Goal: Task Accomplishment & Management: Use online tool/utility

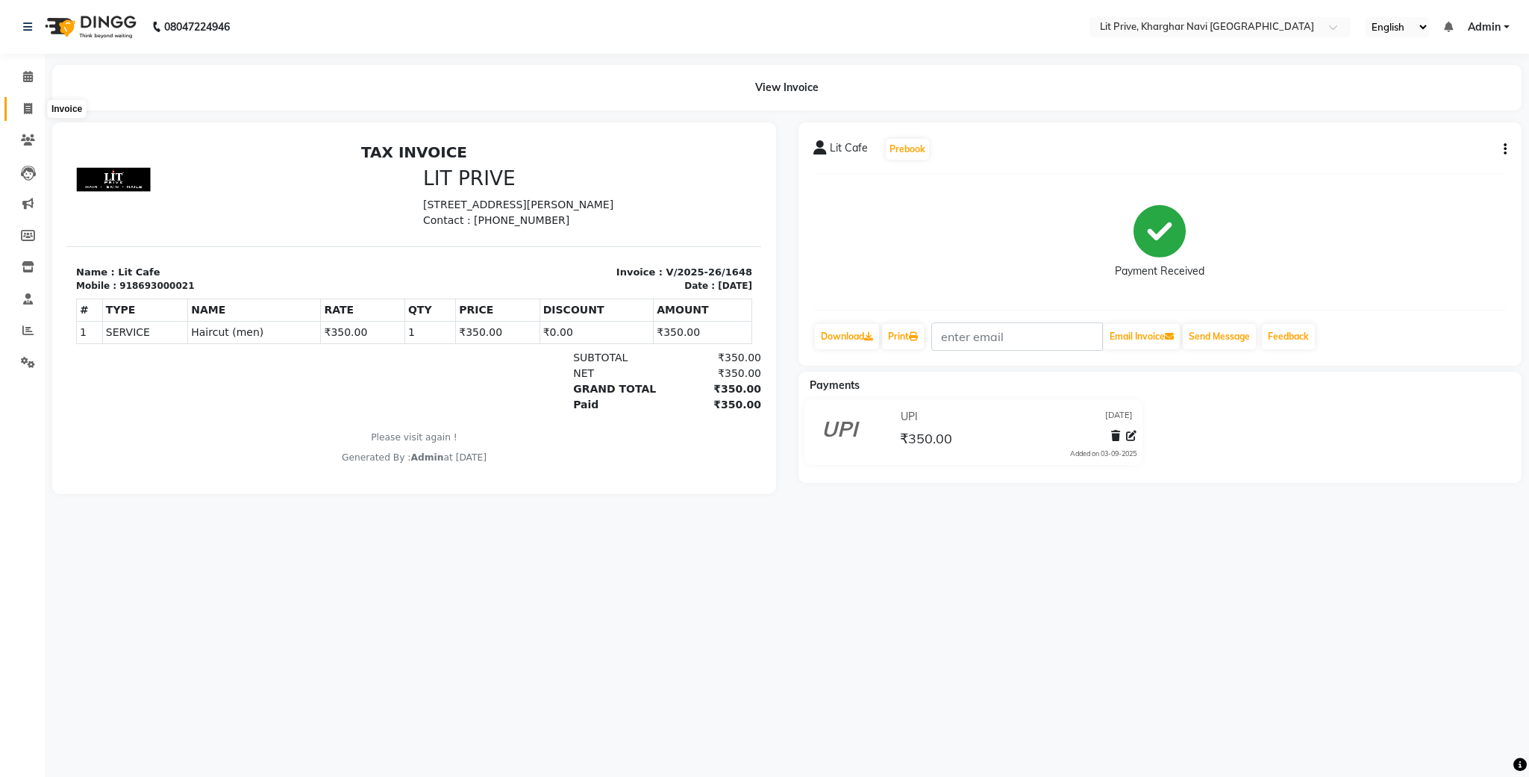
click at [25, 110] on icon at bounding box center [28, 108] width 8 height 11
select select "service"
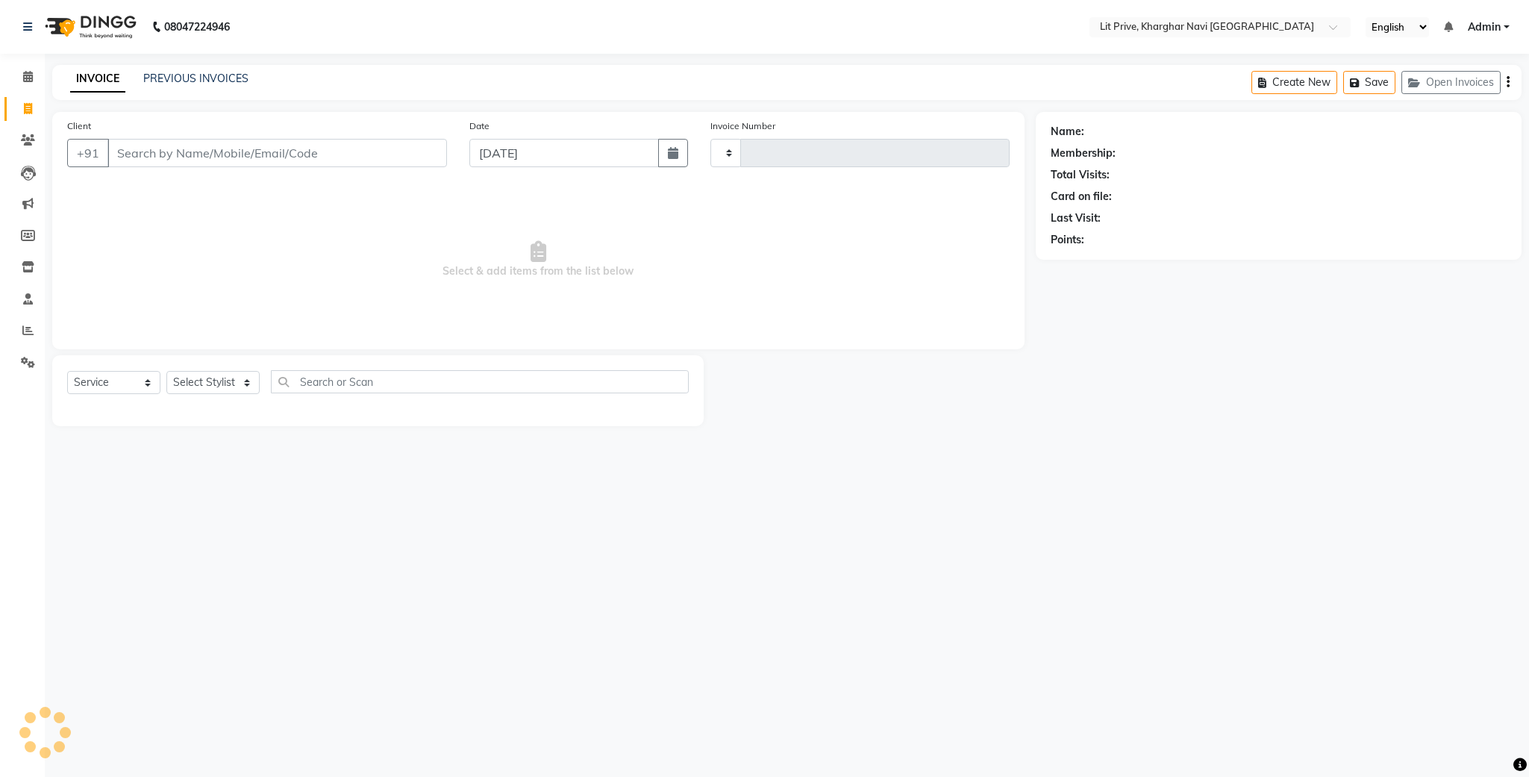
type input "1649"
select select "5625"
click at [243, 392] on select "Select Stylist [PERSON_NAME] [PERSON_NAME] [PERSON_NAME] [PERSON_NAME] [PERSON_…" at bounding box center [212, 382] width 93 height 23
select select "65618"
click at [166, 372] on select "Select Stylist [PERSON_NAME] [PERSON_NAME] [PERSON_NAME] [PERSON_NAME] [PERSON_…" at bounding box center [212, 382] width 93 height 23
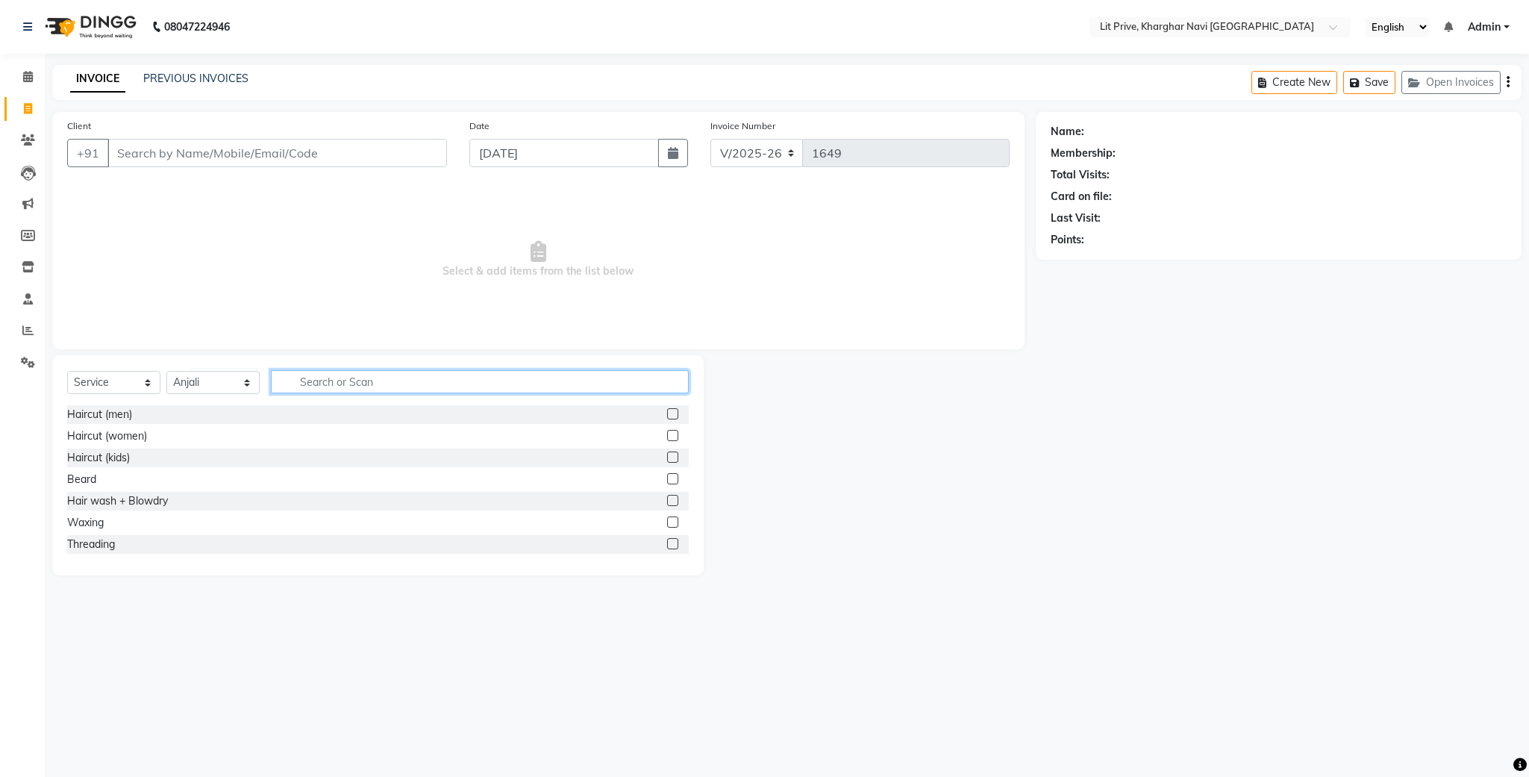
click at [547, 386] on input "text" at bounding box center [480, 381] width 418 height 23
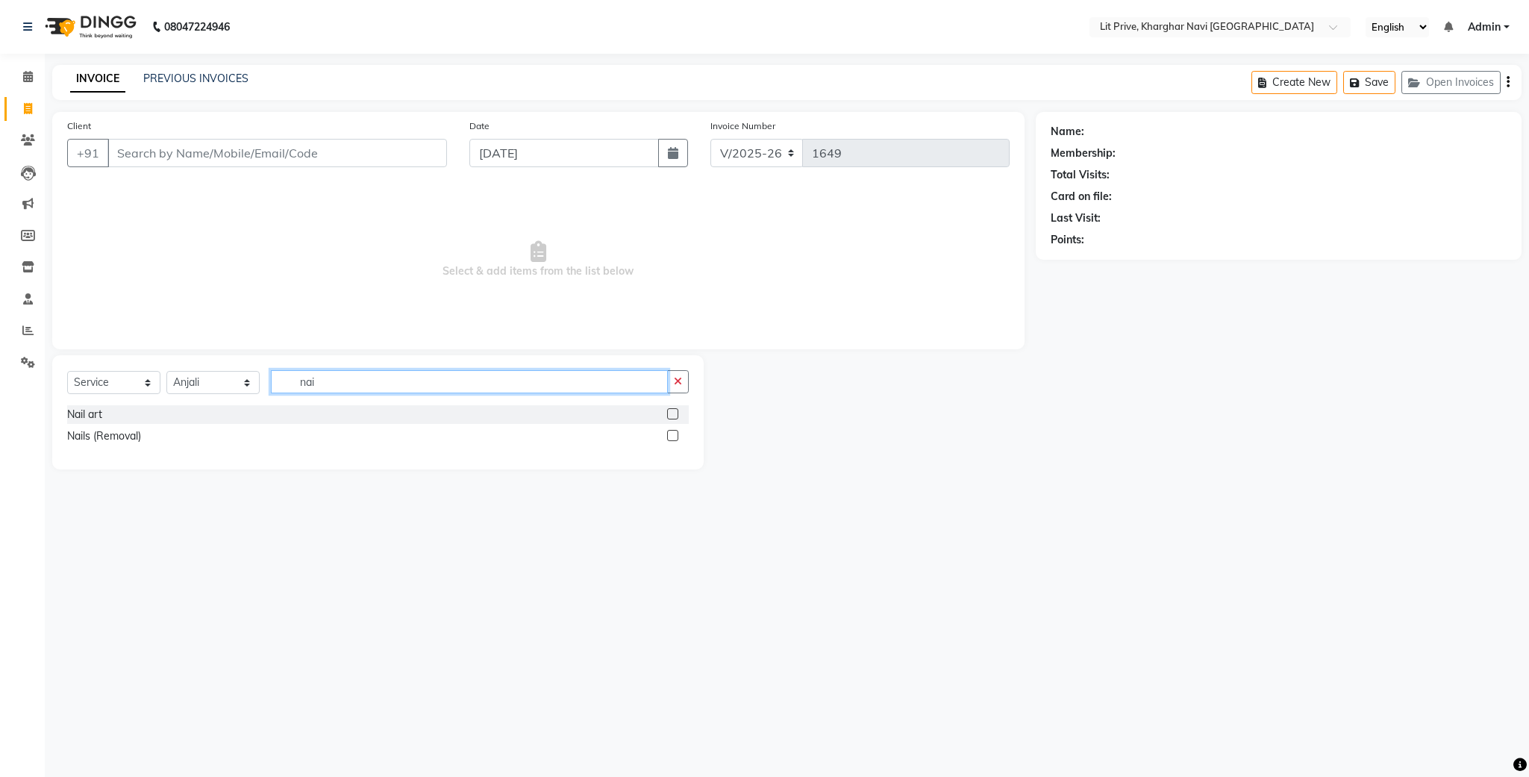
type input "nai"
click at [495, 405] on div "Nail art" at bounding box center [378, 414] width 622 height 19
click at [670, 411] on label at bounding box center [672, 413] width 11 height 11
click at [670, 411] on input "checkbox" at bounding box center [672, 415] width 10 height 10
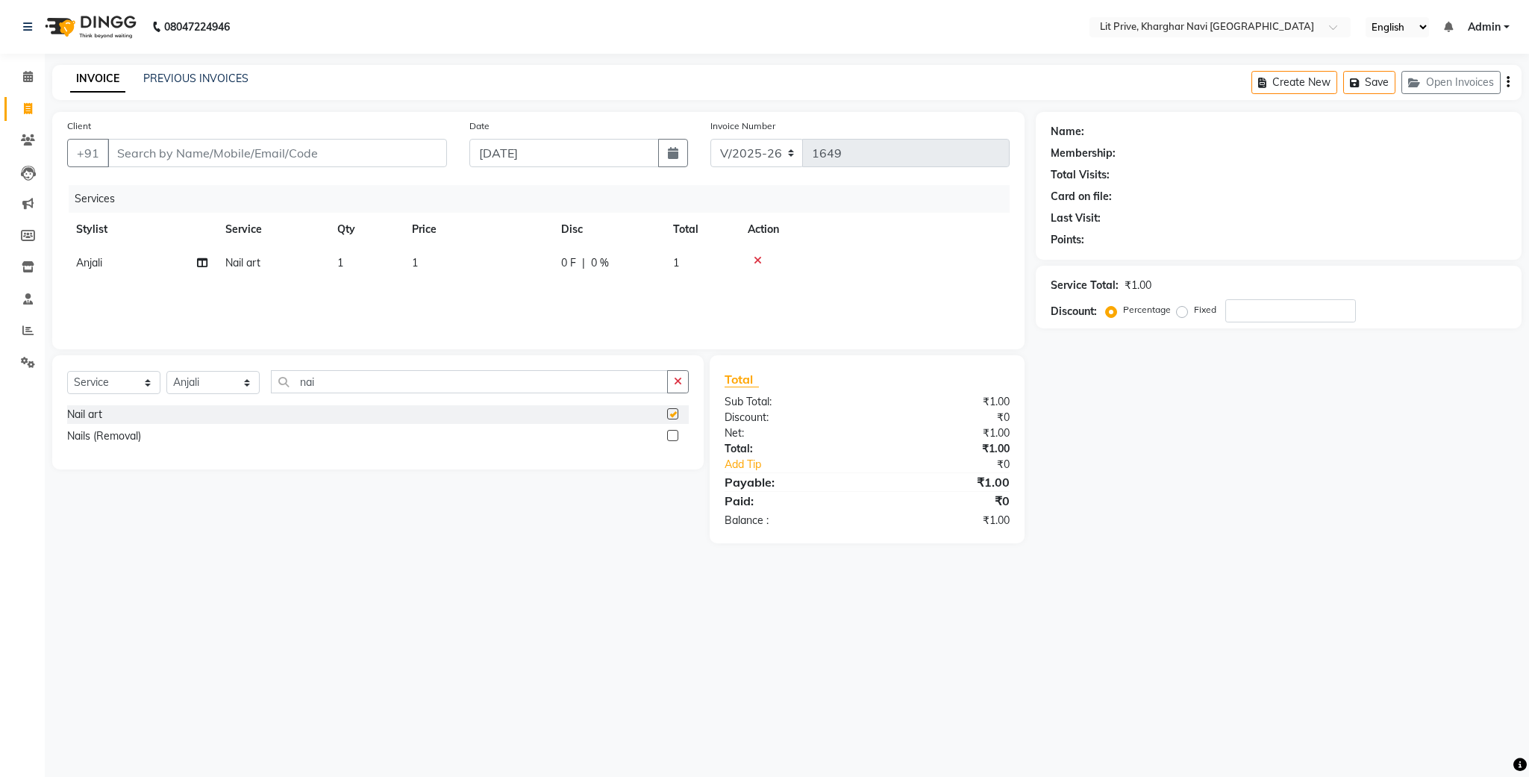
checkbox input "false"
click at [428, 265] on td "1" at bounding box center [477, 263] width 149 height 34
select select "65618"
click at [507, 261] on input "1" at bounding box center [547, 266] width 131 height 23
type input "1300"
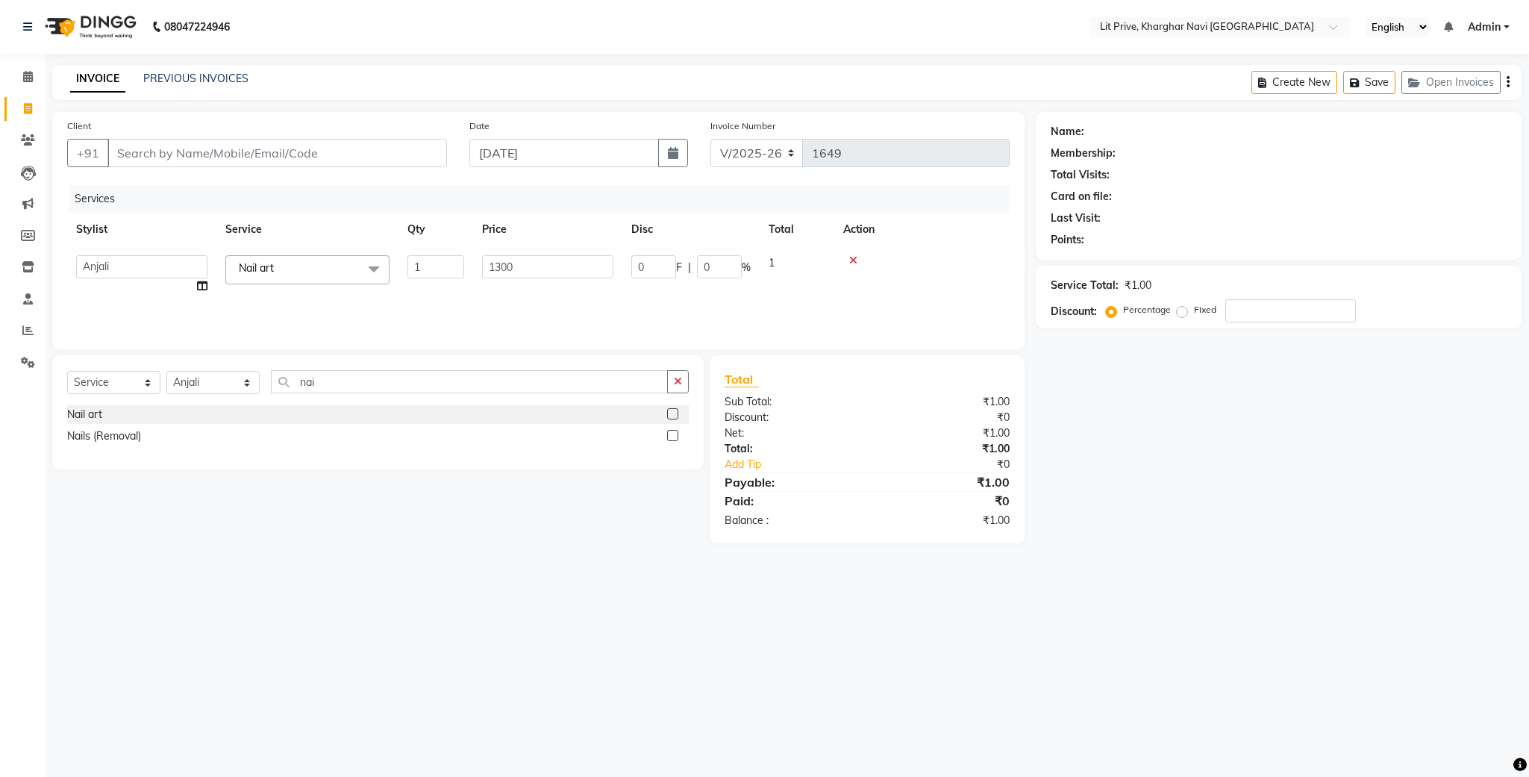
click at [1326, 487] on div "Name: Membership: Total Visits: Card on file: Last Visit: Points: Service Total…" at bounding box center [1284, 327] width 497 height 431
click at [683, 526] on div "Select Service Product Membership Package Voucher Prepaid Gift Card Select Styl…" at bounding box center [372, 449] width 663 height 188
click at [217, 388] on select "Select Stylist [PERSON_NAME] [PERSON_NAME] [PERSON_NAME] [PERSON_NAME] [PERSON_…" at bounding box center [212, 382] width 93 height 23
select select "88462"
click at [166, 372] on select "Select Stylist [PERSON_NAME] [PERSON_NAME] [PERSON_NAME] [PERSON_NAME] [PERSON_…" at bounding box center [212, 382] width 93 height 23
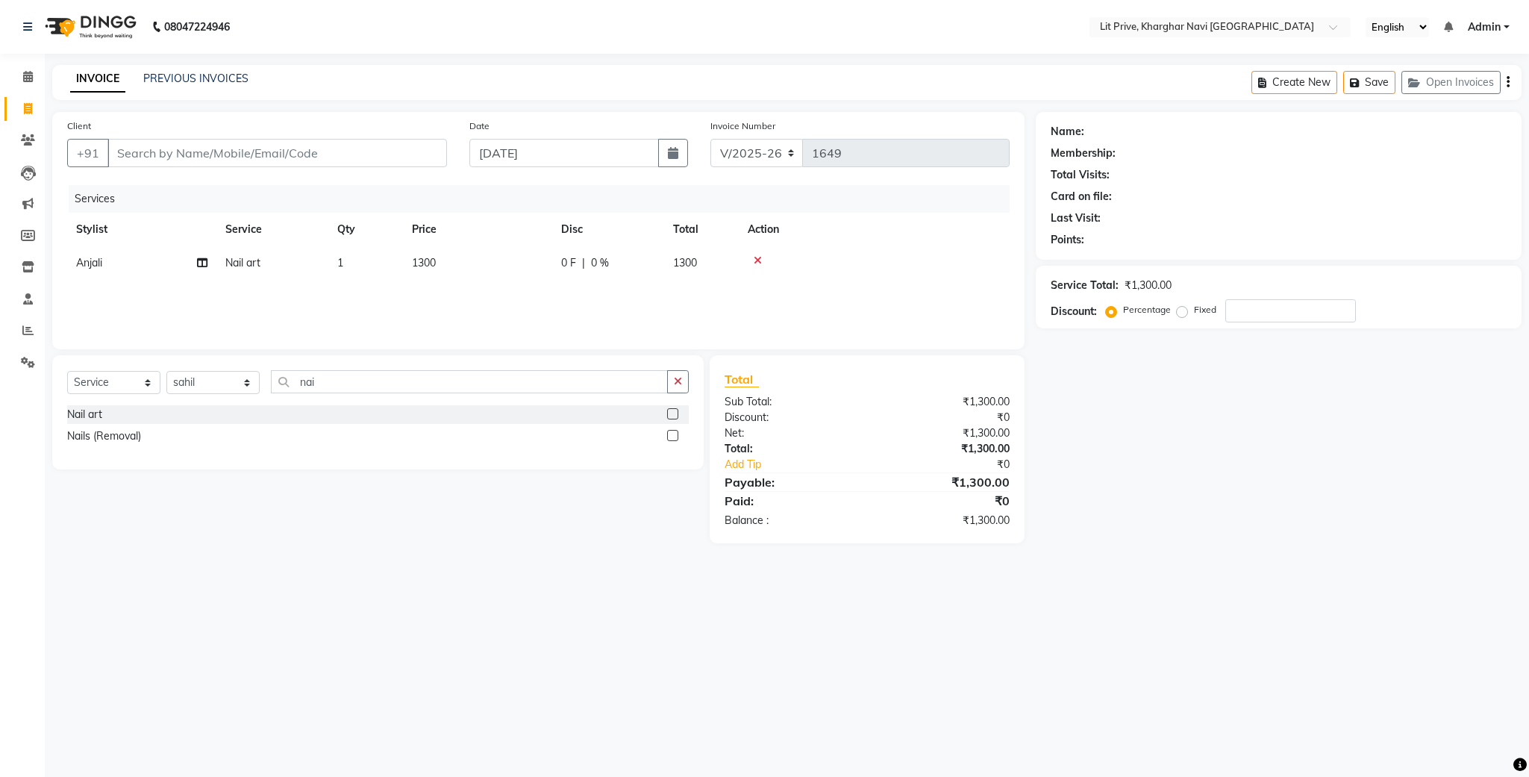
drag, startPoint x: 217, startPoint y: 370, endPoint x: 224, endPoint y: 271, distance: 99.5
click at [224, 271] on td "Nail art" at bounding box center [272, 263] width 112 height 34
select select "65618"
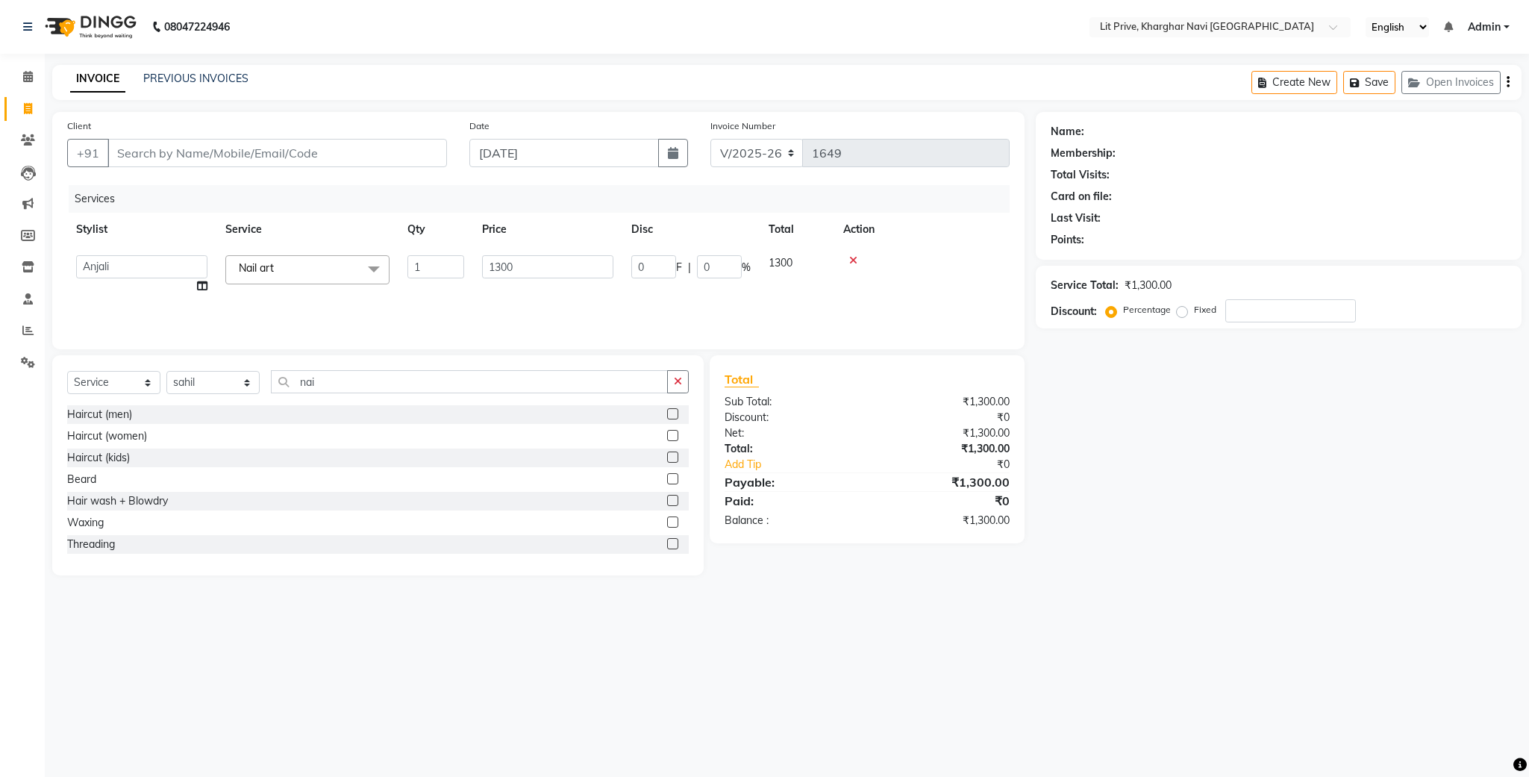
click at [667, 413] on label at bounding box center [672, 413] width 11 height 11
click at [667, 413] on input "checkbox" at bounding box center [672, 415] width 10 height 10
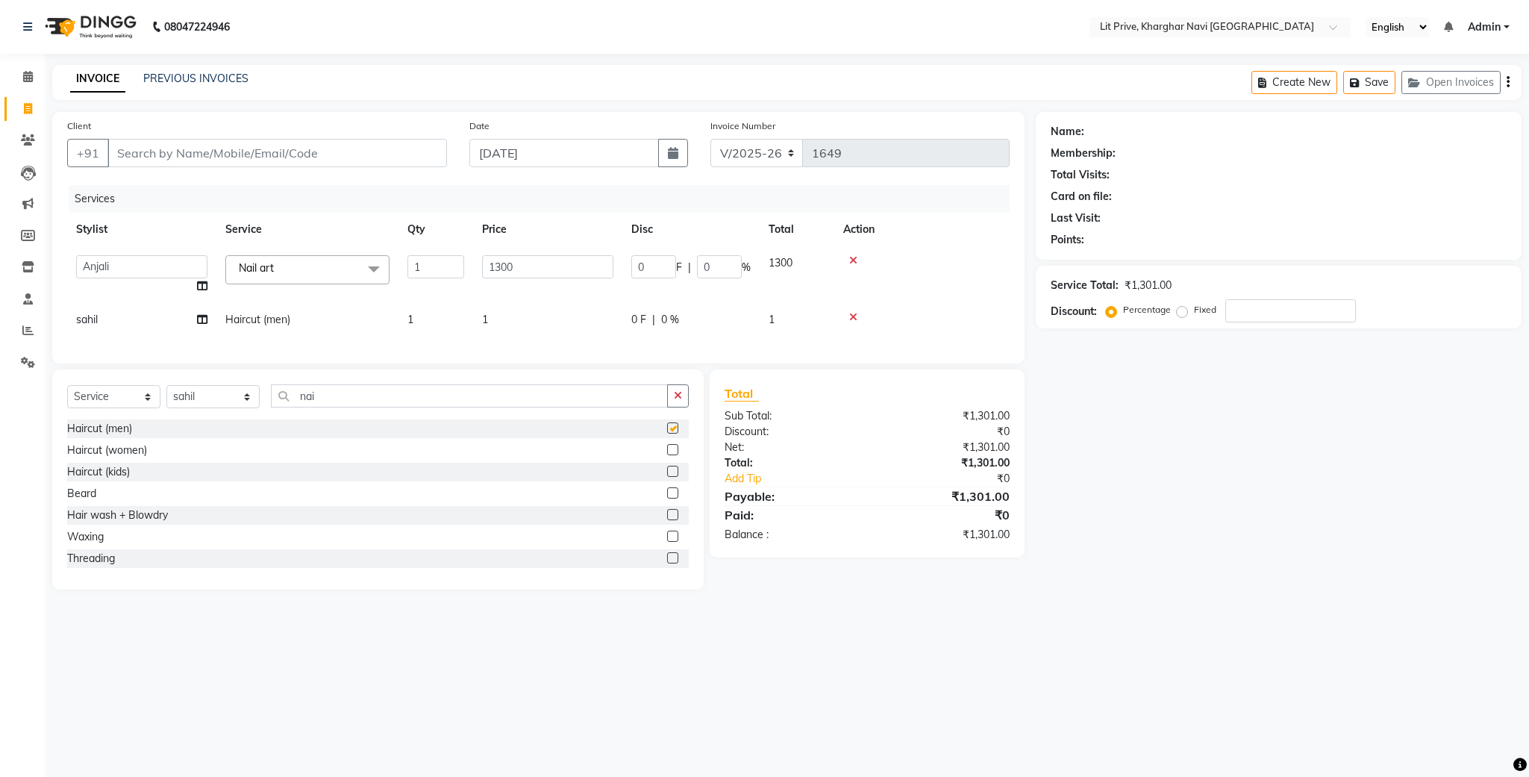
checkbox input "false"
click at [593, 332] on td "1" at bounding box center [547, 320] width 149 height 34
select select "88462"
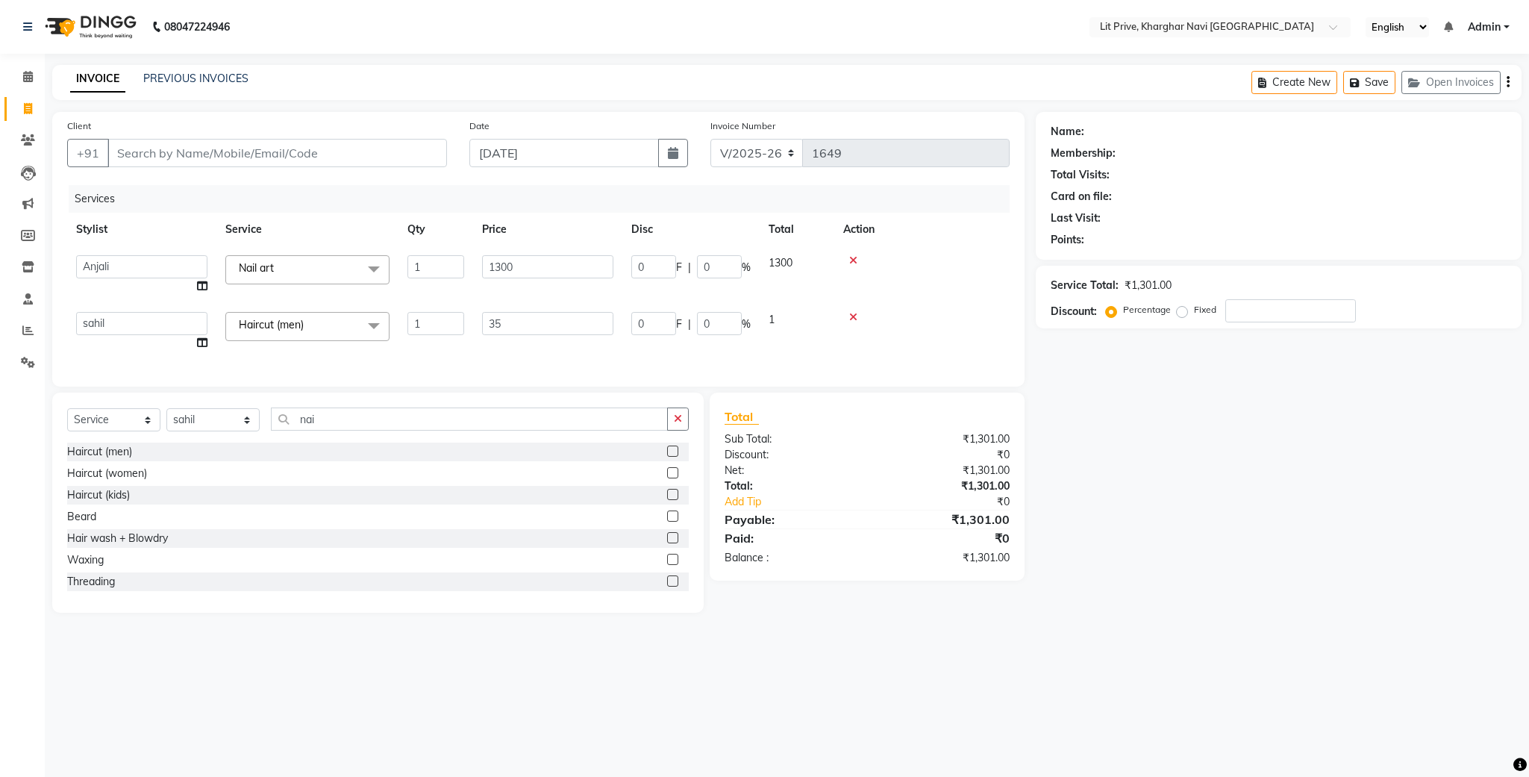
type input "350"
click at [543, 361] on div "Services Stylist Service Qty Price Disc Total Action Alam Anjali Armaan Aryan […" at bounding box center [538, 278] width 943 height 187
